Goal: Transaction & Acquisition: Book appointment/travel/reservation

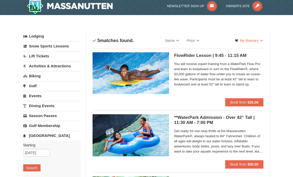
scroll to position [2, 0]
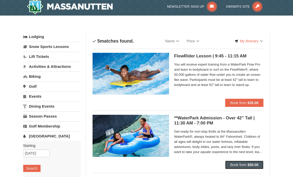
click at [250, 166] on strong "$50.00" at bounding box center [253, 165] width 11 height 4
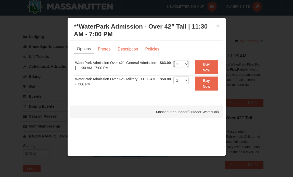
click at [185, 64] on select "1 2 3 4 5 6 7 8 9 10 11 12 13 14 15 16 17 18 19 20 21 22" at bounding box center [180, 64] width 15 height 8
select select "2"
click at [173, 60] on select "1 2 3 4 5 6 7 8 9 10 11 12 13 14 15 16 17 18 19 20 21 22" at bounding box center [180, 64] width 15 height 8
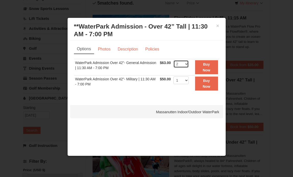
scroll to position [41, 0]
click at [218, 24] on button "×" at bounding box center [217, 25] width 3 height 5
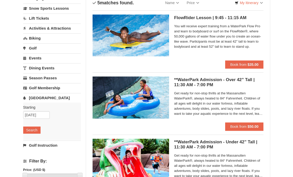
drag, startPoint x: 218, startPoint y: 48, endPoint x: 184, endPoint y: 67, distance: 38.4
click at [184, 67] on li "FlowRider Lesson | 9:45 - 11:15 AM Massanutten Indoor/Outdoor WaterPark You wil…" at bounding box center [178, 39] width 171 height 58
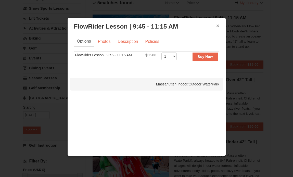
click at [217, 26] on button "×" at bounding box center [217, 25] width 3 height 5
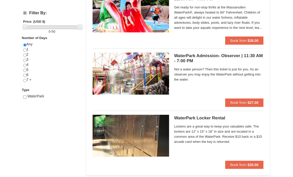
scroll to position [188, 0]
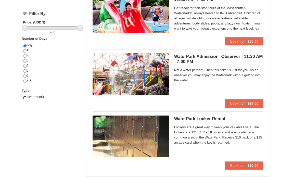
click at [25, 98] on input "checkbox" at bounding box center [24, 97] width 3 height 3
checkbox input "true"
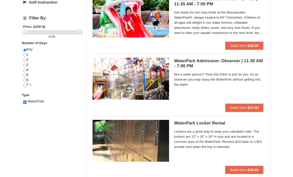
scroll to position [183, 0]
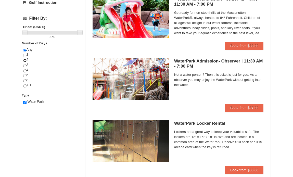
click at [24, 60] on input "radio" at bounding box center [24, 60] width 3 height 3
radio input "true"
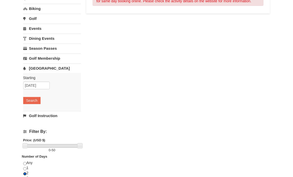
scroll to position [0, 0]
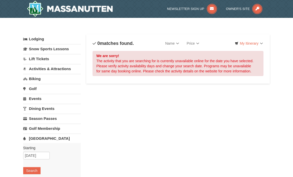
click at [39, 70] on link "Activities & Attractions" at bounding box center [52, 68] width 58 height 9
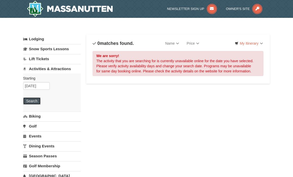
click at [33, 100] on button "Search" at bounding box center [31, 100] width 17 height 7
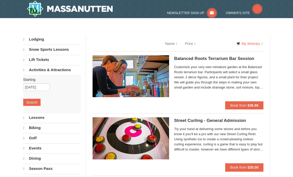
select select "10"
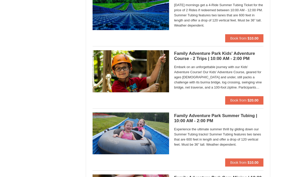
scroll to position [1123, 0]
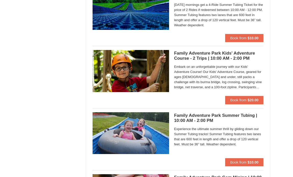
click at [121, 98] on div "Family Adventure Park Kids' Adventure Course - 2 Trips | 10:00 AM - 2:00 PM Mas…" at bounding box center [178, 73] width 171 height 54
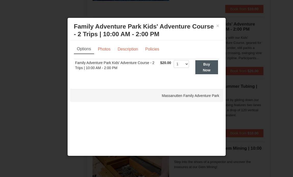
scroll to position [1153, 0]
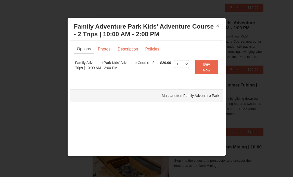
click at [218, 26] on button "×" at bounding box center [217, 25] width 3 height 5
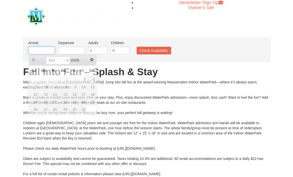
click at [34, 49] on input "text" at bounding box center [41, 51] width 27 height 8
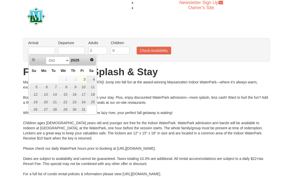
click at [85, 80] on link "3" at bounding box center [82, 79] width 9 height 7
type input "[DATE]"
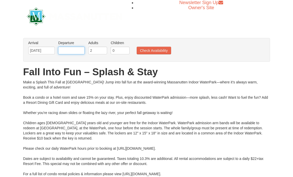
click at [73, 47] on input "text" at bounding box center [71, 51] width 27 height 8
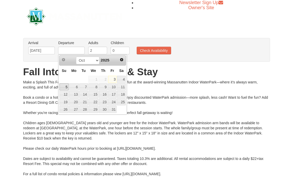
click at [66, 88] on link "5" at bounding box center [63, 86] width 9 height 7
type input "[DATE]"
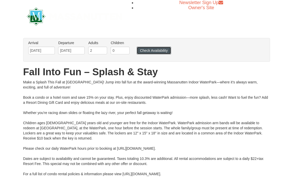
click at [147, 48] on button "Check Availability" at bounding box center [154, 51] width 34 height 8
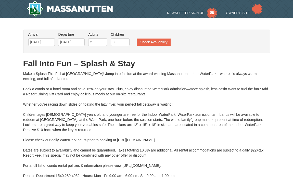
type input "[DATE]"
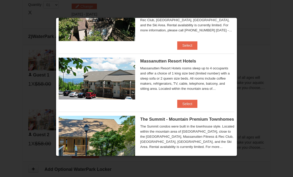
scroll to position [152, 0]
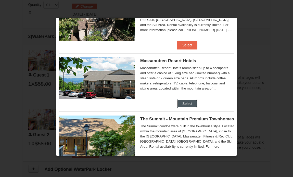
click at [184, 102] on button "Select" at bounding box center [187, 103] width 20 height 8
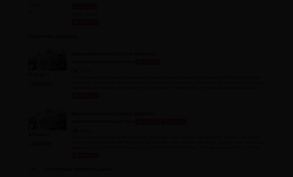
click at [184, 102] on div "From: To: Adults: 2 Children: 0 Change Arrival Please format dates MM/DD/YYYY P…" at bounding box center [146, 18] width 247 height 412
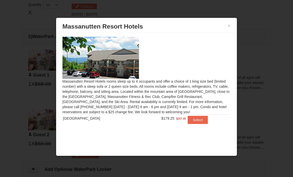
click at [184, 103] on div "Massanutten Resort Hotels rooms sleep up to 4 occupants and offer a choice of 1…" at bounding box center [147, 83] width 176 height 101
click at [229, 24] on button "×" at bounding box center [229, 25] width 3 height 5
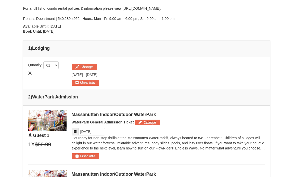
scroll to position [157, 0]
click at [46, 122] on img at bounding box center [47, 120] width 38 height 21
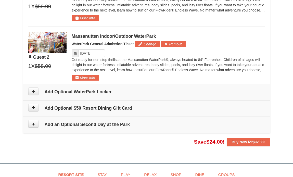
scroll to position [307, 0]
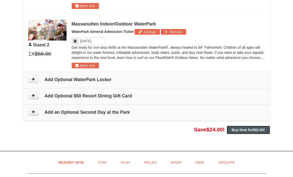
click at [241, 127] on button "Buy Now for $92.00 !" at bounding box center [248, 130] width 43 height 8
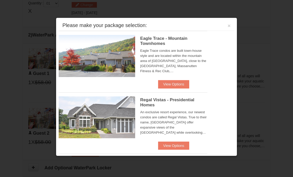
scroll to position [218, 0]
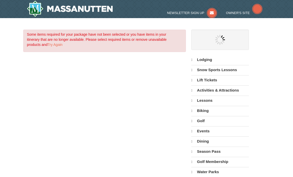
select select "10"
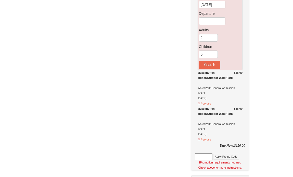
scroll to position [98, 0]
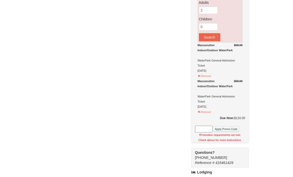
click at [176, 32] on div "Some items required for your package have not been selected or you have items i…" at bounding box center [146, 112] width 247 height 360
click at [177, 32] on div "Some items required for your package have not been selected or you have items i…" at bounding box center [146, 112] width 247 height 360
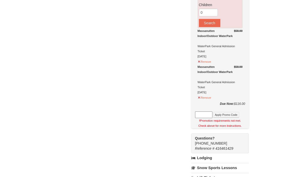
scroll to position [115, 0]
